Goal: Navigation & Orientation: Find specific page/section

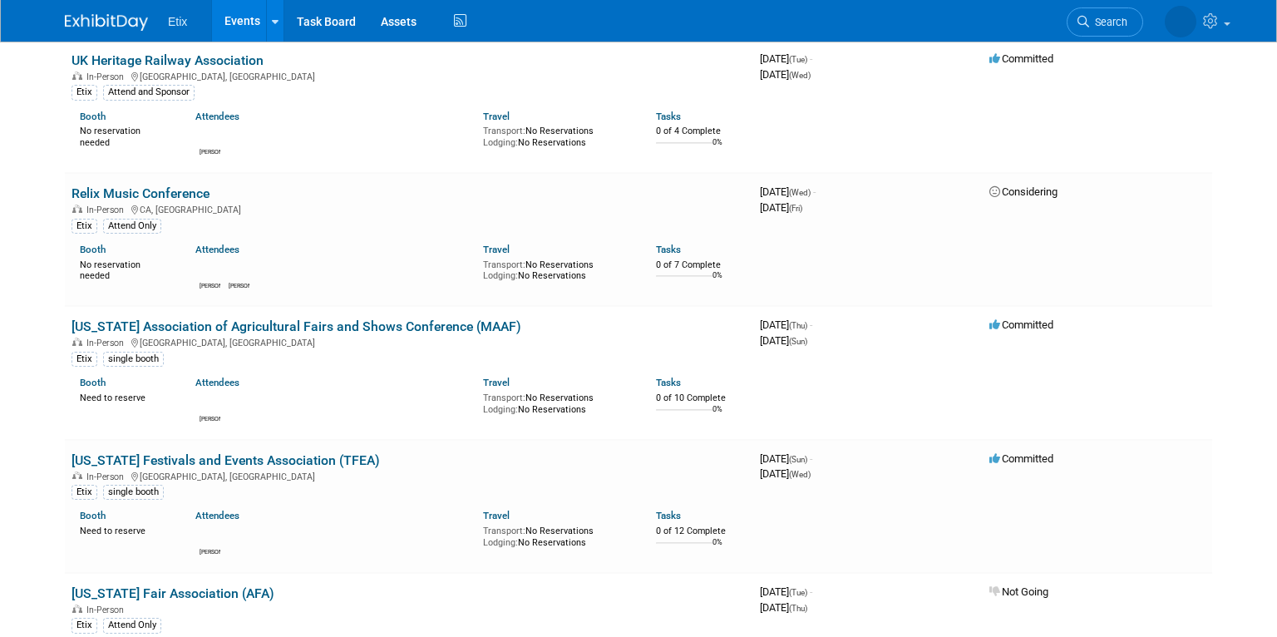
scroll to position [1364, 0]
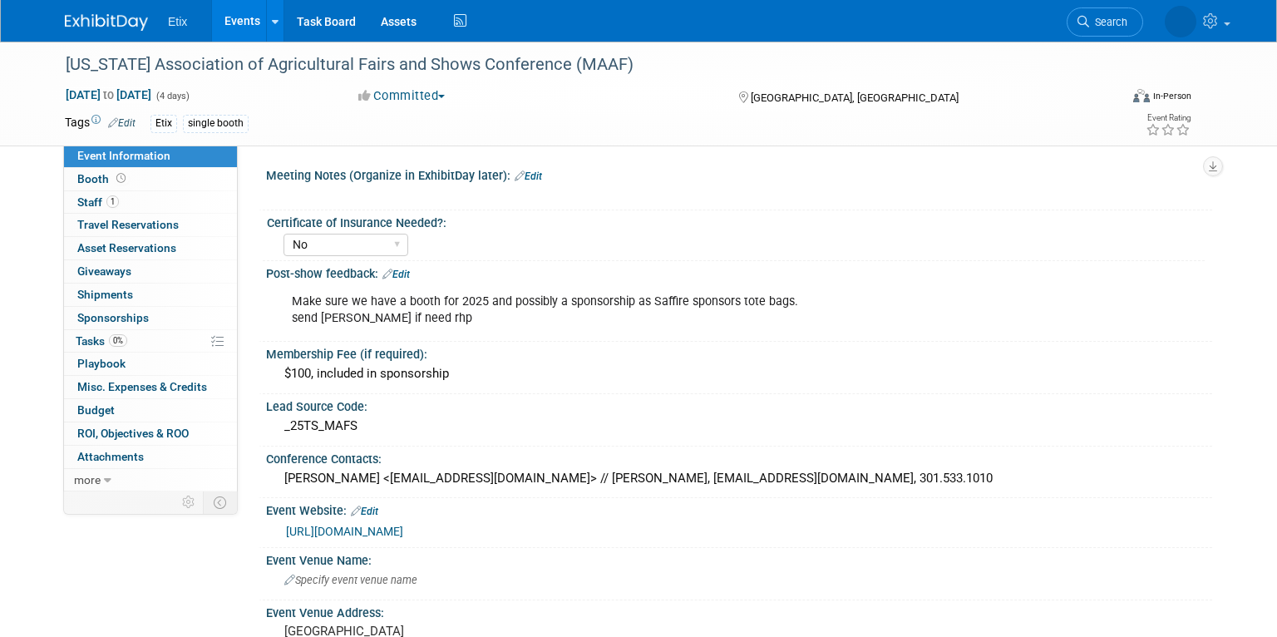
select select "No"
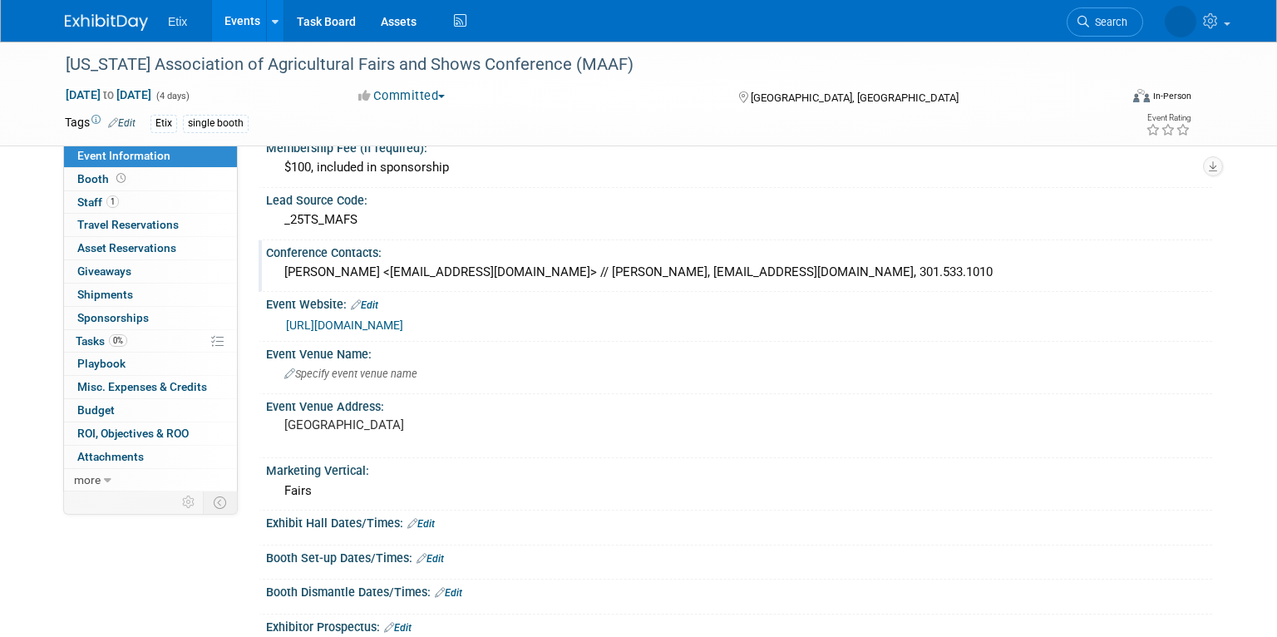
scroll to position [209, 0]
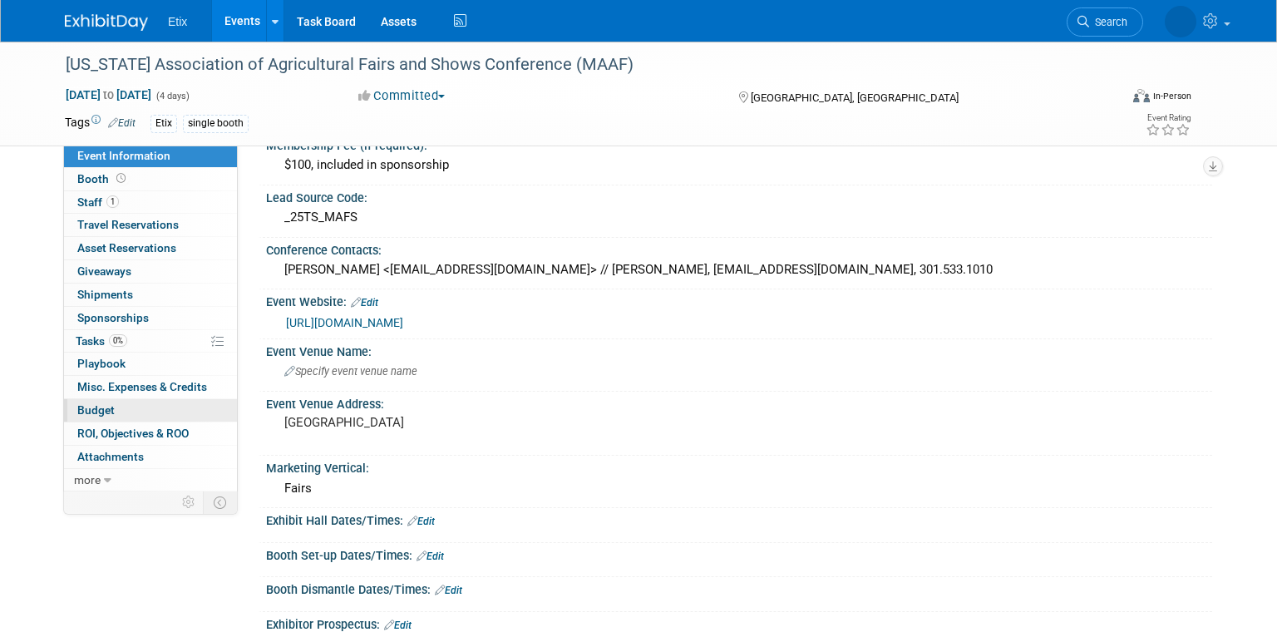
click at [102, 409] on span "Budget" at bounding box center [95, 409] width 37 height 13
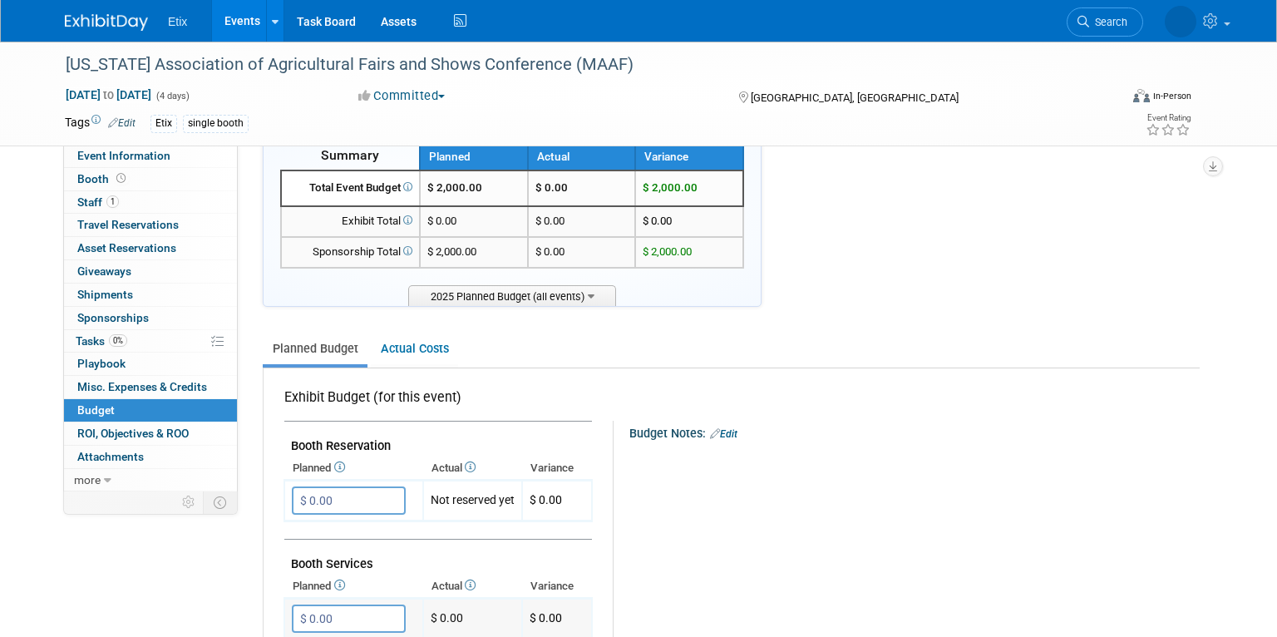
scroll to position [0, 0]
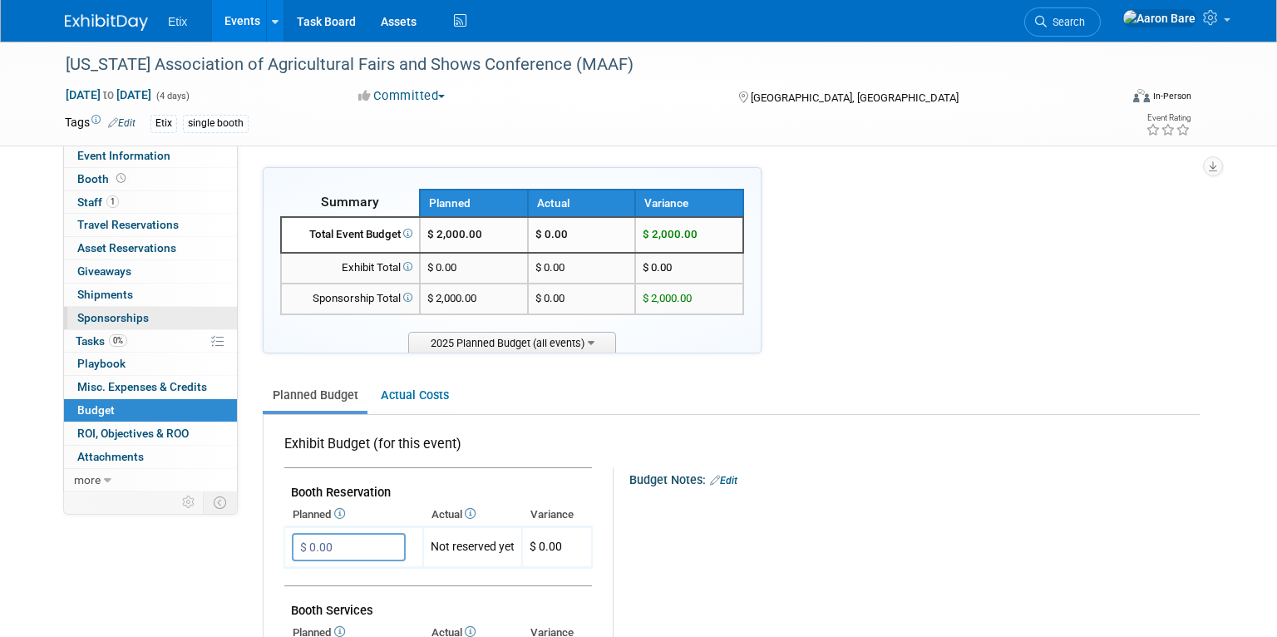
click at [122, 321] on span "Sponsorships 0" at bounding box center [113, 317] width 72 height 13
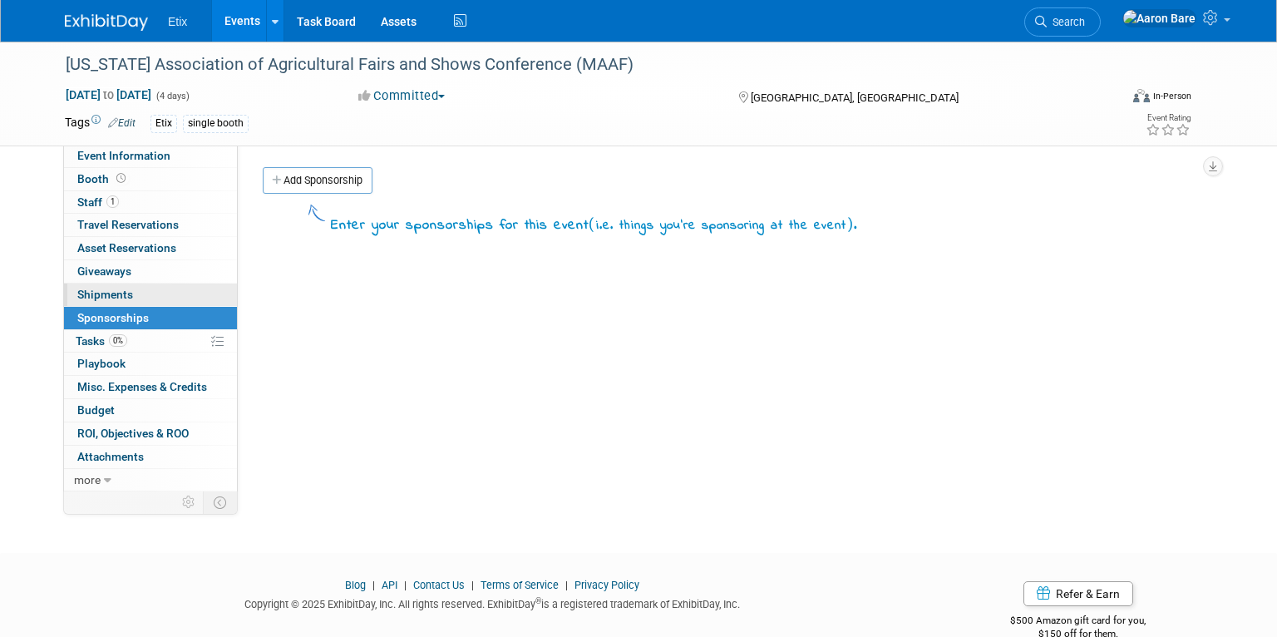
click at [122, 294] on span "Shipments 0" at bounding box center [105, 294] width 56 height 13
